Goal: Register for event/course

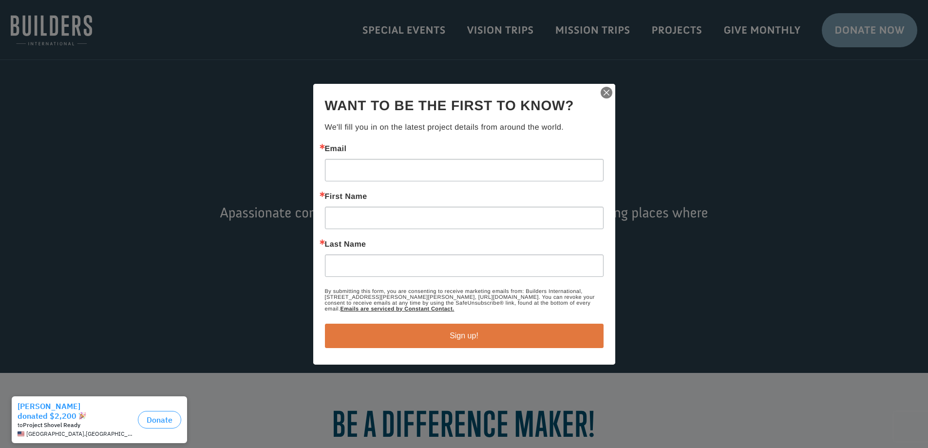
click at [602, 92] on img "button" at bounding box center [607, 93] width 14 height 14
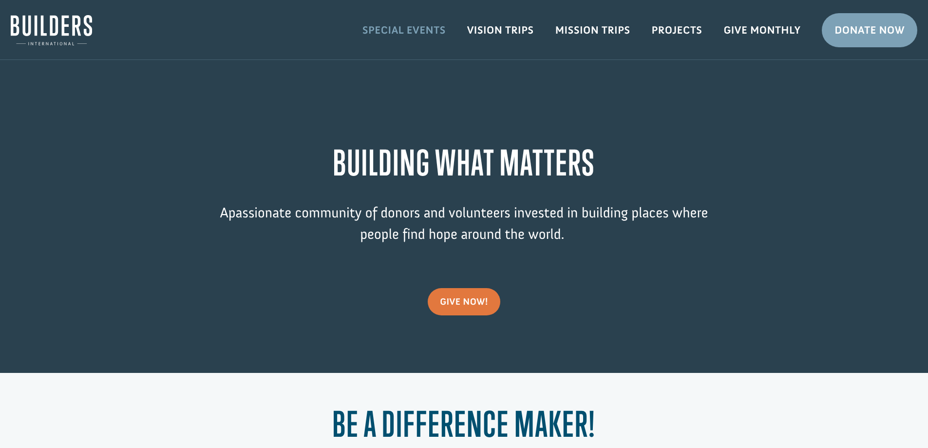
click at [420, 34] on link "Special Events" at bounding box center [404, 30] width 105 height 28
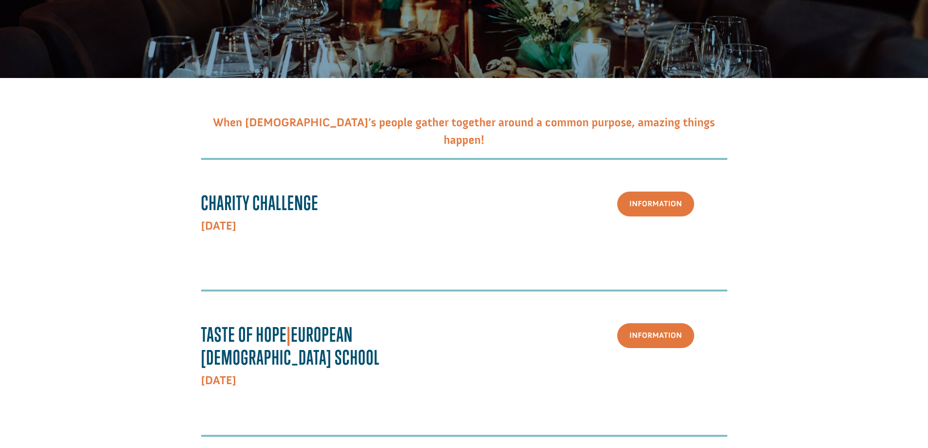
scroll to position [195, 0]
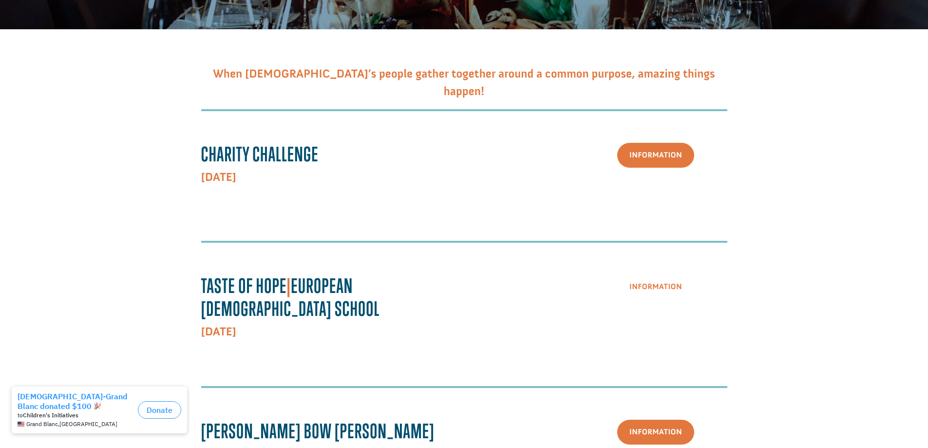
click at [668, 289] on link "Information" at bounding box center [655, 286] width 77 height 25
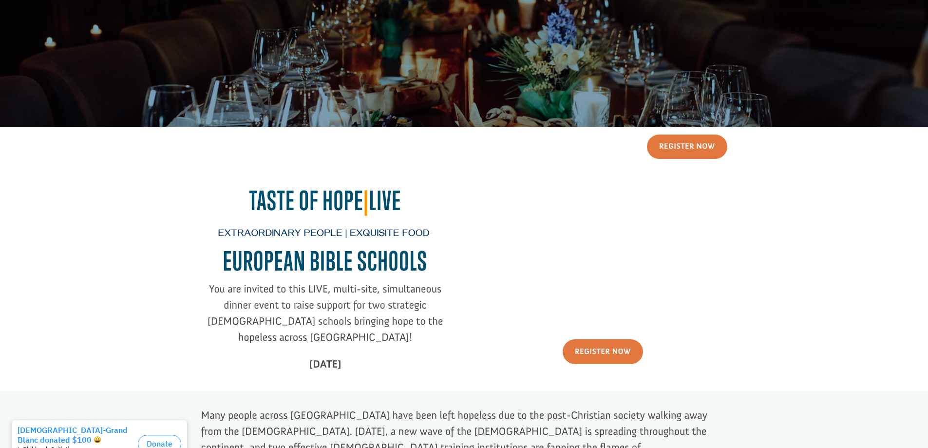
scroll to position [244, 0]
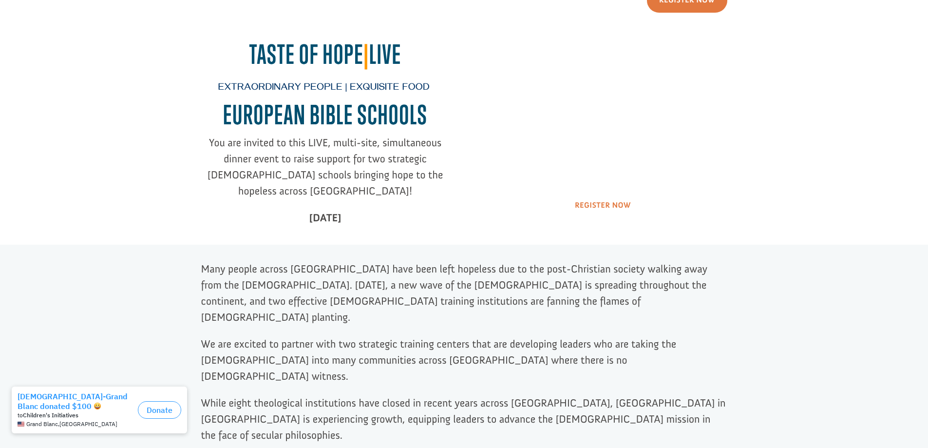
click at [584, 207] on link "Register Now" at bounding box center [603, 205] width 80 height 25
